Goal: Find specific page/section: Locate a particular part of the current website

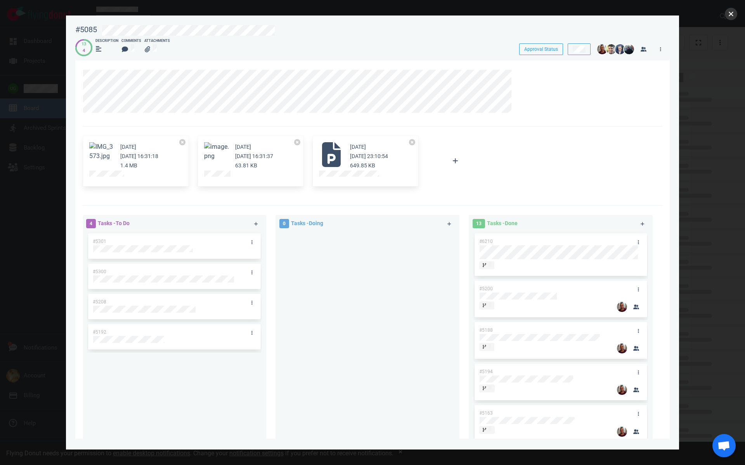
click at [730, 16] on button "close" at bounding box center [731, 14] width 12 height 12
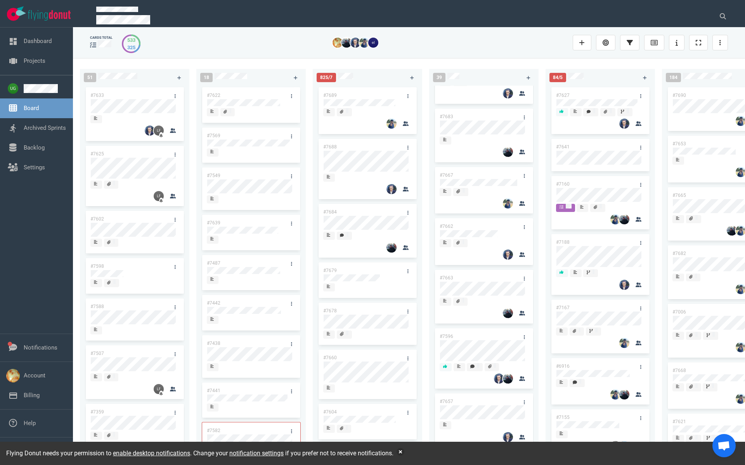
scroll to position [460, 0]
click at [723, 17] on icon at bounding box center [723, 16] width 6 height 6
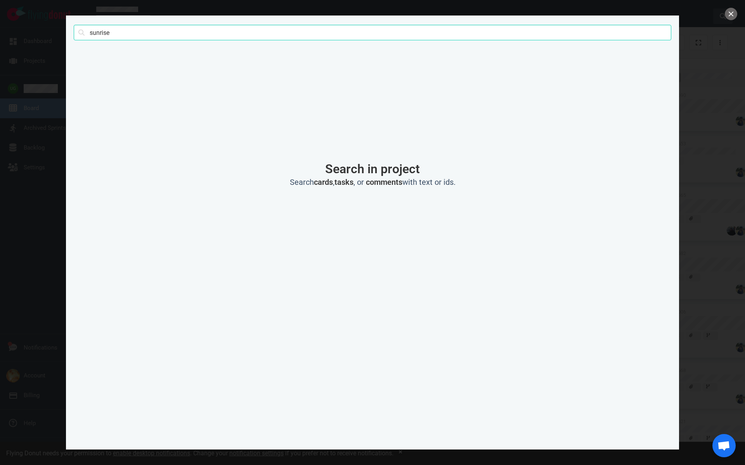
type input "sunrise"
click button "Search" at bounding box center [0, 0] width 0 height 0
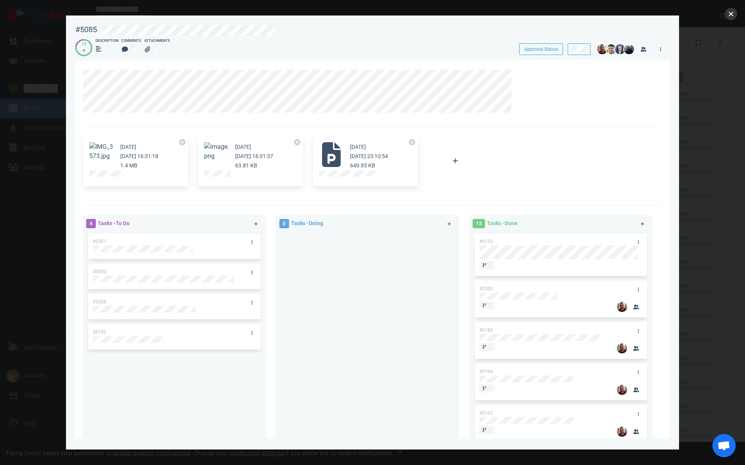
click at [737, 15] on button "close" at bounding box center [731, 14] width 12 height 12
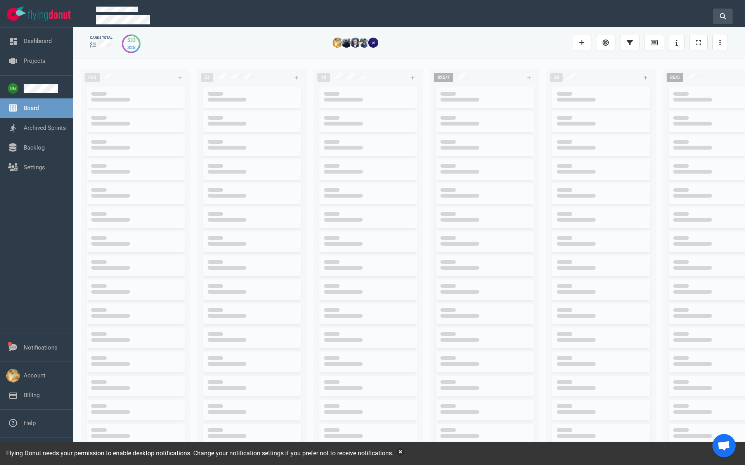
click at [721, 17] on icon at bounding box center [723, 16] width 6 height 6
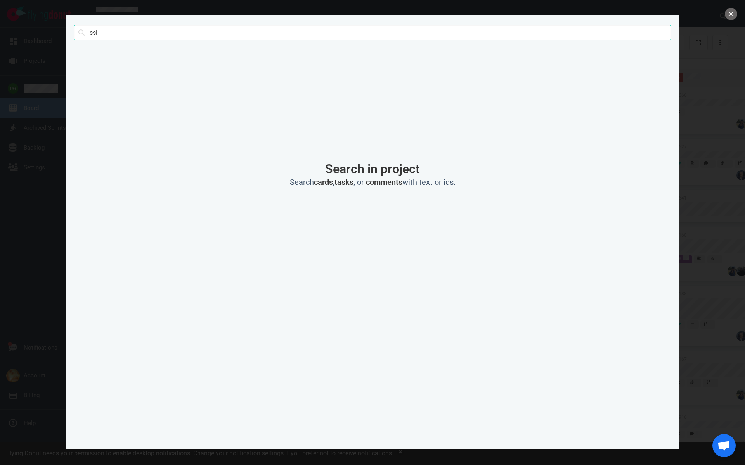
click button "Search" at bounding box center [0, 0] width 0 height 0
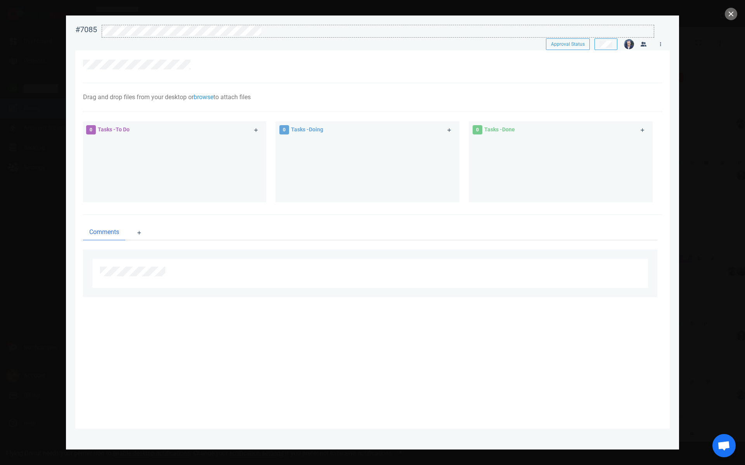
click at [133, 31] on div at bounding box center [378, 30] width 552 height 10
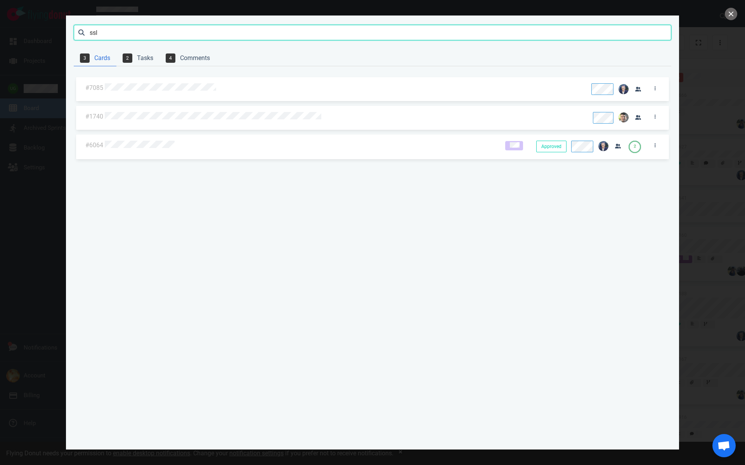
click at [126, 28] on input "ssl" at bounding box center [372, 33] width 597 height 16
click at [119, 34] on input "ssl" at bounding box center [372, 33] width 597 height 16
drag, startPoint x: 117, startPoint y: 33, endPoint x: 69, endPoint y: 33, distance: 48.1
click at [69, 33] on section "ssl Search 3 Cards 2 Tasks 4 Comments #7085 #1740 #6064 Approved Approved 2" at bounding box center [372, 233] width 613 height 434
type input "η"
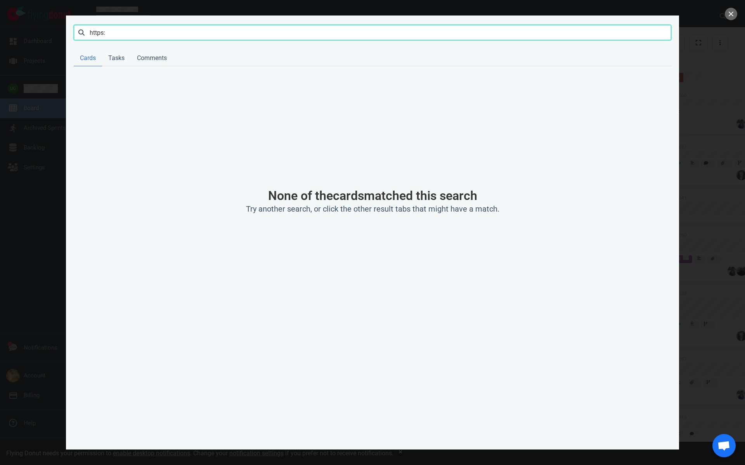
click button "Search" at bounding box center [0, 0] width 0 height 0
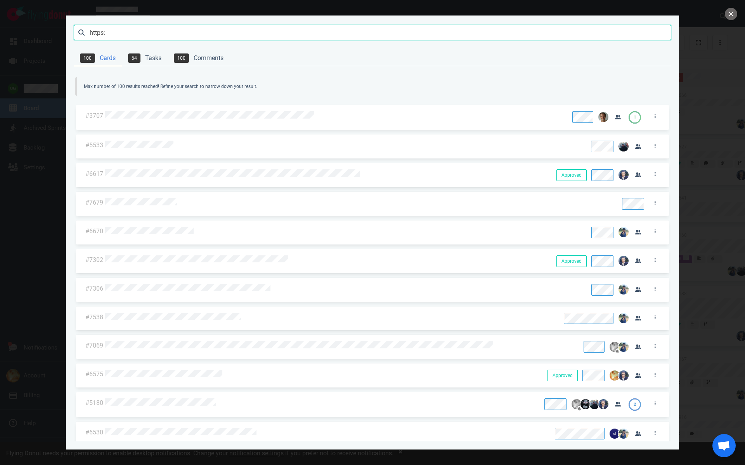
drag, startPoint x: 116, startPoint y: 39, endPoint x: 81, endPoint y: 36, distance: 35.4
click at [81, 36] on input "https:" at bounding box center [372, 33] width 597 height 16
type input "ssl"
click button "Search" at bounding box center [0, 0] width 0 height 0
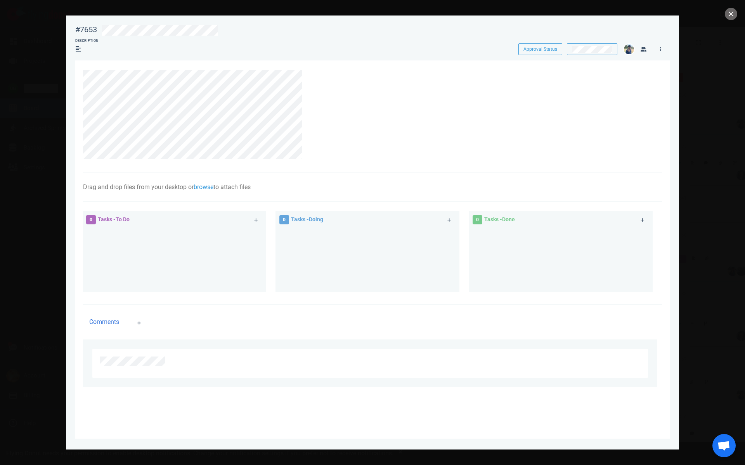
scroll to position [409, 0]
click at [41, 137] on div at bounding box center [372, 232] width 745 height 465
click at [49, 87] on div at bounding box center [372, 232] width 745 height 465
